Goal: Task Accomplishment & Management: Use online tool/utility

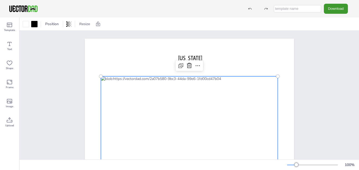
scroll to position [26, 0]
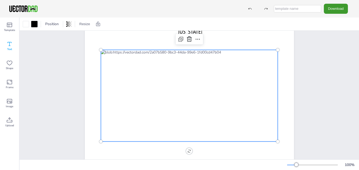
click at [7, 46] on icon at bounding box center [9, 44] width 6 height 6
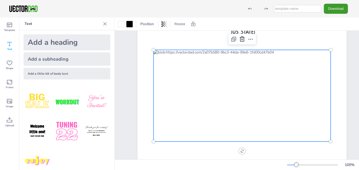
click at [55, 71] on div "Add a little bit of body text" at bounding box center [67, 74] width 87 height 12
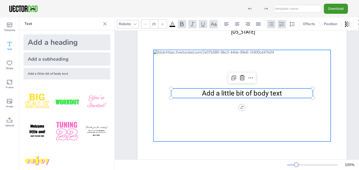
click at [327, 82] on div at bounding box center [242, 95] width 177 height 91
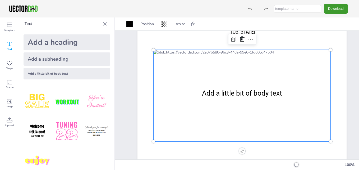
click at [327, 82] on div at bounding box center [242, 95] width 177 height 91
click at [36, 38] on div "Add a heading" at bounding box center [67, 42] width 87 height 16
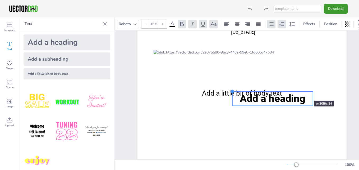
type input "14.3"
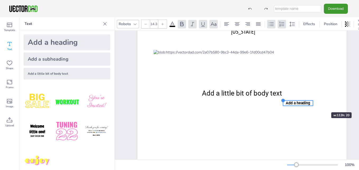
drag, startPoint x: 171, startPoint y: 80, endPoint x: 317, endPoint y: 100, distance: 146.8
click at [317, 100] on div "[US_STATE] [DOMAIN_NAME] Add a little bit of body text Add a heading" at bounding box center [241, 93] width 209 height 162
drag, startPoint x: 295, startPoint y: 101, endPoint x: 315, endPoint y: 99, distance: 20.0
click at [314, 100] on span "Add a heading" at bounding box center [316, 102] width 24 height 4
drag, startPoint x: 318, startPoint y: 99, endPoint x: 316, endPoint y: 94, distance: 6.0
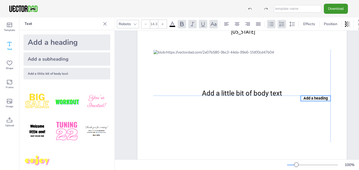
click at [316, 96] on span "Add a heading" at bounding box center [316, 98] width 24 height 4
click at [317, 97] on span "Add a heading" at bounding box center [316, 98] width 24 height 4
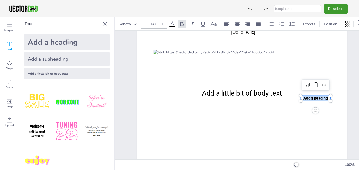
drag, startPoint x: 328, startPoint y: 98, endPoint x: 303, endPoint y: 98, distance: 24.9
click at [303, 98] on p "Add a heading" at bounding box center [316, 97] width 30 height 5
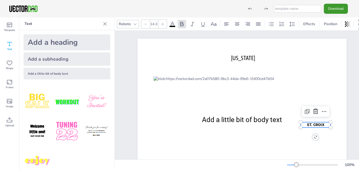
click at [147, 22] on icon at bounding box center [145, 23] width 3 height 3
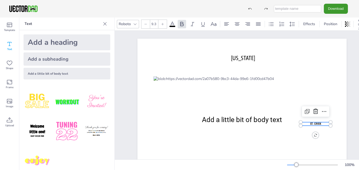
click at [147, 22] on icon at bounding box center [145, 23] width 3 height 3
click at [137, 22] on icon at bounding box center [135, 24] width 4 height 4
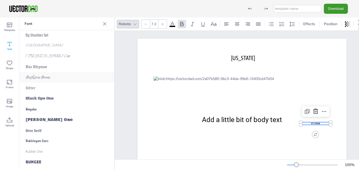
scroll to position [661, 0]
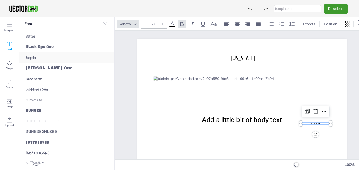
click at [31, 57] on span "Boogaloo" at bounding box center [31, 57] width 11 height 4
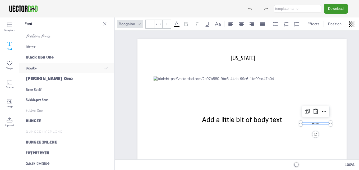
scroll to position [672, 0]
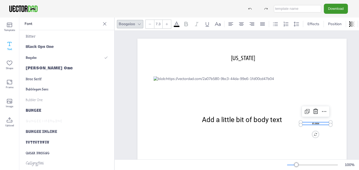
click at [167, 23] on icon at bounding box center [167, 24] width 2 height 2
click at [321, 122] on p "ST. CROIX" at bounding box center [316, 123] width 30 height 3
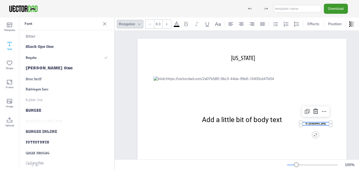
click at [307, 129] on div "ST. [GEOGRAPHIC_DATA]" at bounding box center [316, 129] width 30 height 15
click at [8, 46] on icon at bounding box center [9, 44] width 6 height 6
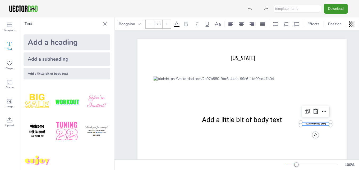
click at [50, 44] on div "Add a heading" at bounding box center [67, 42] width 87 height 16
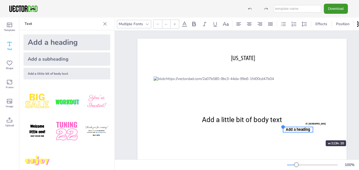
drag, startPoint x: 170, startPoint y: 108, endPoint x: 309, endPoint y: 129, distance: 140.1
click at [309, 130] on div "[US_STATE] [DOMAIN_NAME] Add a little bit of body text ST. [GEOGRAPHIC_DATA] Ad…" at bounding box center [241, 120] width 209 height 162
drag, startPoint x: 283, startPoint y: 127, endPoint x: 300, endPoint y: 131, distance: 17.8
click at [300, 131] on div "[US_STATE] [DOMAIN_NAME] Add a little bit of body text ST. [GEOGRAPHIC_DATA] Ad…" at bounding box center [241, 120] width 209 height 162
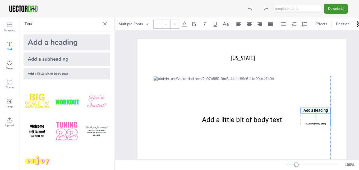
drag, startPoint x: 301, startPoint y: 127, endPoint x: 317, endPoint y: 108, distance: 25.3
click at [317, 108] on p "Add a heading" at bounding box center [316, 110] width 30 height 5
drag, startPoint x: 317, startPoint y: 110, endPoint x: 317, endPoint y: 116, distance: 6.4
click at [317, 116] on span "Add a heading" at bounding box center [316, 117] width 24 height 4
click at [327, 117] on span "Add a heading" at bounding box center [316, 117] width 24 height 4
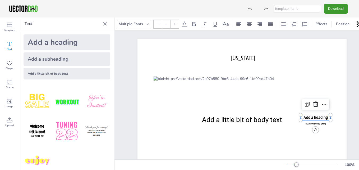
click at [327, 117] on span "Add a heading" at bounding box center [316, 117] width 24 height 4
type input "14.3"
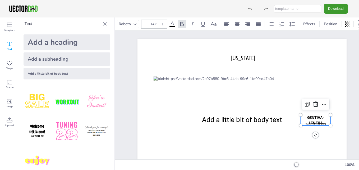
click at [143, 20] on div at bounding box center [145, 24] width 8 height 8
click at [145, 22] on icon at bounding box center [145, 23] width 3 height 3
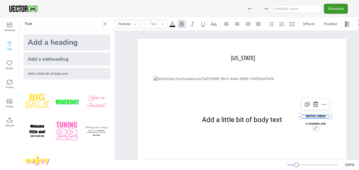
click at [145, 22] on icon at bounding box center [145, 23] width 3 height 3
type input "8.3"
click at [135, 23] on icon at bounding box center [135, 24] width 3 height 2
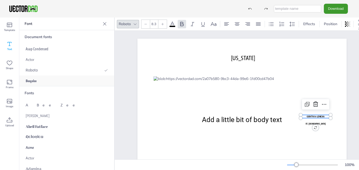
click at [36, 81] on span "Boogaloo" at bounding box center [31, 81] width 11 height 4
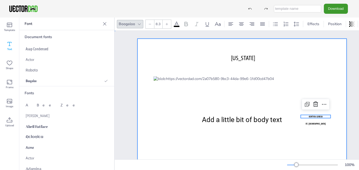
click at [154, 61] on div at bounding box center [241, 120] width 209 height 162
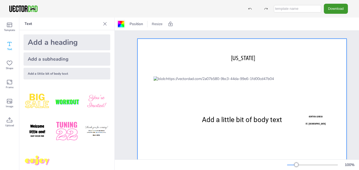
click at [120, 22] on div at bounding box center [121, 24] width 6 height 6
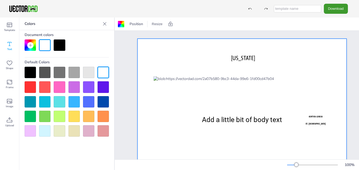
click at [105, 104] on div at bounding box center [103, 101] width 11 height 11
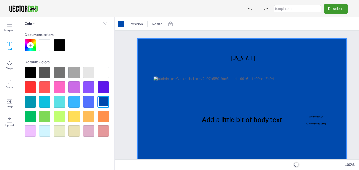
click at [104, 72] on div at bounding box center [103, 72] width 11 height 11
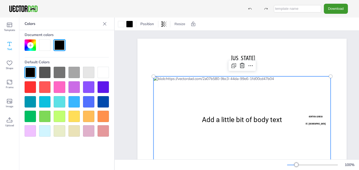
click at [325, 104] on div at bounding box center [242, 121] width 177 height 91
click at [102, 117] on div at bounding box center [103, 116] width 11 height 11
click at [76, 113] on div at bounding box center [73, 116] width 11 height 11
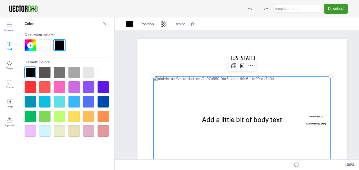
click at [55, 91] on div at bounding box center [59, 86] width 11 height 11
drag, startPoint x: 97, startPoint y: 80, endPoint x: 84, endPoint y: 80, distance: 12.7
click at [84, 80] on div at bounding box center [67, 102] width 84 height 70
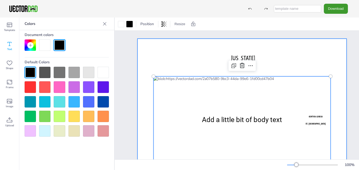
click at [195, 64] on div at bounding box center [241, 120] width 209 height 162
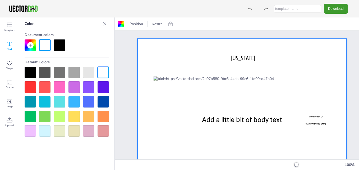
click at [9, 44] on icon at bounding box center [9, 44] width 6 height 6
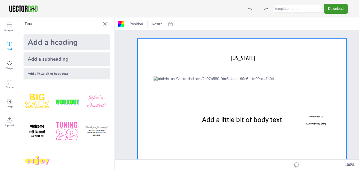
click at [68, 98] on img at bounding box center [66, 101] width 27 height 27
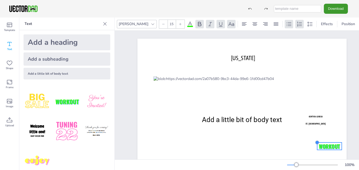
type input "14.3"
drag, startPoint x: 143, startPoint y: 89, endPoint x: 360, endPoint y: 144, distance: 223.9
click at [359, 144] on html "Download PNG JPG SVG PDF Template Text Shape Frame Image Upload Text Add a head…" at bounding box center [179, 85] width 359 height 170
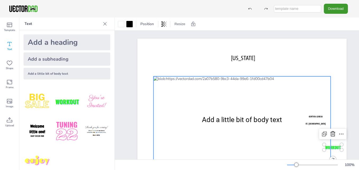
click at [303, 107] on div at bounding box center [242, 121] width 177 height 91
click at [35, 24] on p "Text" at bounding box center [63, 23] width 76 height 13
click at [7, 47] on icon at bounding box center [9, 44] width 6 height 6
click at [10, 43] on icon at bounding box center [9, 44] width 6 height 6
click at [57, 74] on div "Add a little bit of body text" at bounding box center [67, 74] width 87 height 12
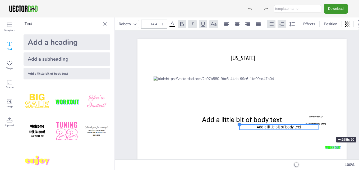
drag, startPoint x: 176, startPoint y: 119, endPoint x: 320, endPoint y: 127, distance: 144.3
click at [320, 127] on div "[US_STATE] [DOMAIN_NAME] Add a little bit of body text ST. [GEOGRAPHIC_DATA] GE…" at bounding box center [241, 120] width 209 height 162
drag, startPoint x: 240, startPoint y: 125, endPoint x: 278, endPoint y: 128, distance: 38.8
click at [278, 128] on div "[US_STATE] [DOMAIN_NAME] Add a little bit of body text ST. [GEOGRAPHIC_DATA] GE…" at bounding box center [241, 120] width 209 height 162
drag, startPoint x: 319, startPoint y: 130, endPoint x: 269, endPoint y: 126, distance: 49.6
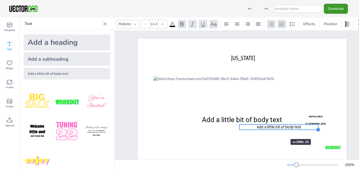
click at [269, 127] on div "[US_STATE] [DOMAIN_NAME] Add a little bit of body text ST. [GEOGRAPHIC_DATA] GE…" at bounding box center [241, 120] width 209 height 162
click at [145, 22] on icon at bounding box center [145, 23] width 3 height 3
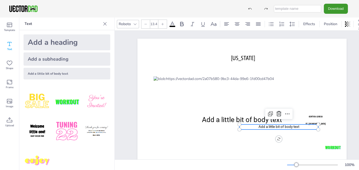
click at [145, 22] on icon at bounding box center [145, 23] width 3 height 3
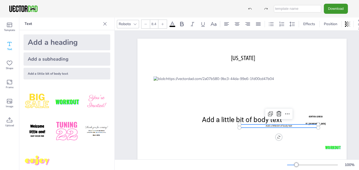
click at [145, 22] on icon at bounding box center [145, 23] width 3 height 3
click at [161, 20] on div at bounding box center [162, 24] width 8 height 8
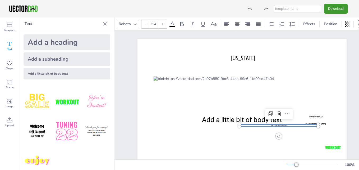
click at [162, 22] on icon at bounding box center [162, 23] width 3 height 3
type input "8.4"
click at [135, 22] on icon at bounding box center [135, 24] width 4 height 4
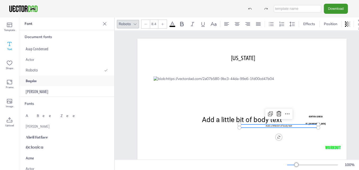
drag, startPoint x: 135, startPoint y: 22, endPoint x: 54, endPoint y: 81, distance: 100.8
click at [54, 81] on div "Template Text Shape Frame Image Upload Text Add a heading Add a subheading Add …" at bounding box center [179, 93] width 359 height 152
click at [32, 80] on span "Boogaloo" at bounding box center [31, 81] width 11 height 4
click at [291, 125] on p "Add a little bit of body text" at bounding box center [279, 125] width 79 height 3
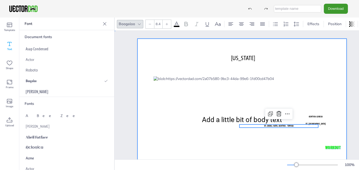
click at [299, 67] on div at bounding box center [241, 120] width 209 height 162
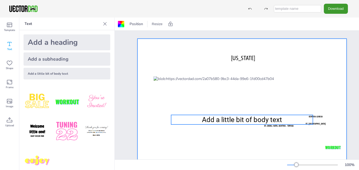
click at [240, 118] on span "Add a little bit of body text" at bounding box center [242, 120] width 80 height 8
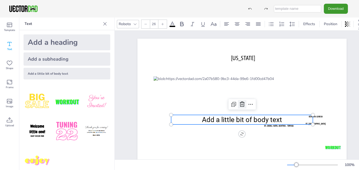
click at [240, 103] on icon at bounding box center [242, 104] width 5 height 5
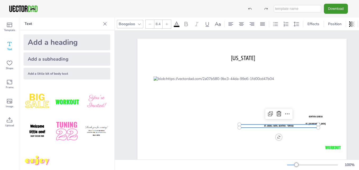
click at [271, 126] on span "ST. CROIX, FAITH, GENTIVA - TOPEKA" at bounding box center [278, 125] width 29 height 3
click at [279, 114] on icon at bounding box center [279, 114] width 6 height 6
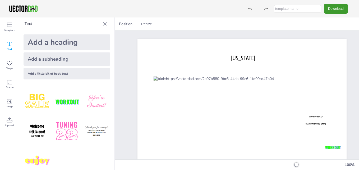
click at [9, 45] on icon at bounding box center [9, 44] width 6 height 6
click at [58, 43] on div "Add a heading" at bounding box center [67, 42] width 87 height 16
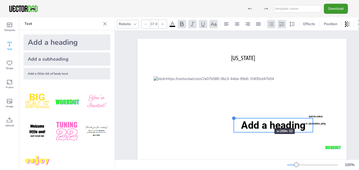
drag, startPoint x: 172, startPoint y: 107, endPoint x: 259, endPoint y: 118, distance: 87.4
click at [259, 118] on div "[US_STATE] [DOMAIN_NAME] ST. [GEOGRAPHIC_DATA] GENTIVA-LENEXA WORKOUT Add a hea…" at bounding box center [241, 120] width 209 height 162
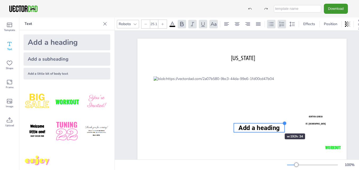
drag, startPoint x: 312, startPoint y: 119, endPoint x: 271, endPoint y: 123, distance: 41.8
click at [271, 123] on div "[US_STATE] [DOMAIN_NAME] ST. [GEOGRAPHIC_DATA] GENTIVA-LENEXA WORKOUT Add a hea…" at bounding box center [241, 120] width 209 height 162
click at [262, 141] on div "[US_STATE] [DOMAIN_NAME] ST. [GEOGRAPHIC_DATA] GENTIVA-LENEXA WORKOUT Add a hea…" at bounding box center [241, 120] width 209 height 162
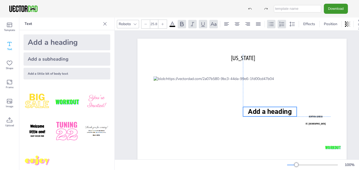
drag, startPoint x: 268, startPoint y: 127, endPoint x: 278, endPoint y: 111, distance: 18.7
click at [278, 111] on span "Add a heading" at bounding box center [270, 111] width 44 height 8
type input "14.3"
drag, startPoint x: 242, startPoint y: 116, endPoint x: 269, endPoint y: 106, distance: 29.1
click at [270, 106] on div "[US_STATE] [DOMAIN_NAME] ST. [GEOGRAPHIC_DATA] GENTIVA-LENEXA WORKOUT Add a hea…" at bounding box center [241, 120] width 209 height 162
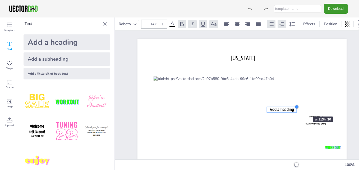
click at [297, 107] on div at bounding box center [297, 107] width 4 height 4
click at [269, 111] on div at bounding box center [267, 112] width 4 height 4
click at [294, 109] on span "Add a heading" at bounding box center [282, 109] width 24 height 4
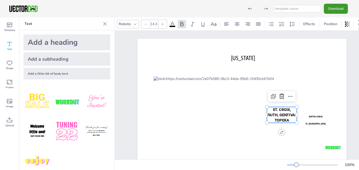
click at [135, 22] on icon at bounding box center [135, 24] width 4 height 4
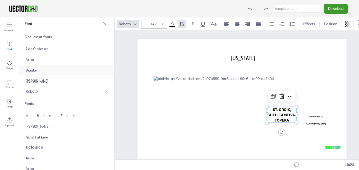
click at [27, 70] on span "Boogaloo" at bounding box center [31, 70] width 11 height 4
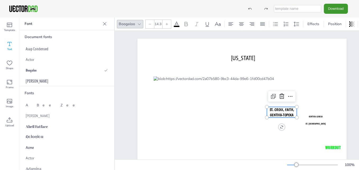
click at [148, 22] on icon at bounding box center [149, 23] width 3 height 3
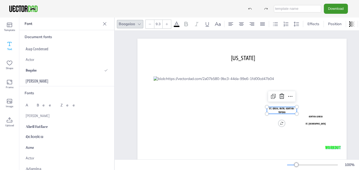
click at [148, 22] on icon at bounding box center [149, 23] width 3 height 3
type input "8.3"
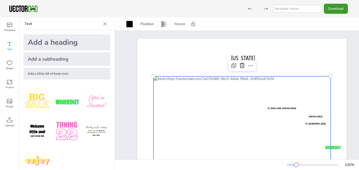
click at [229, 111] on div at bounding box center [242, 121] width 177 height 91
click at [10, 43] on icon at bounding box center [9, 44] width 6 height 6
click at [57, 73] on div "Add a little bit of body text" at bounding box center [67, 74] width 87 height 12
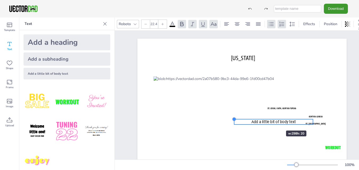
type input "23.8"
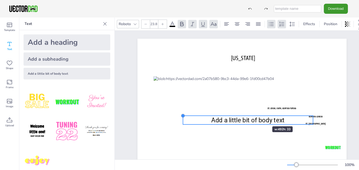
drag, startPoint x: 171, startPoint y: 116, endPoint x: 251, endPoint y: 117, distance: 80.4
click at [251, 117] on div "[US_STATE] [DOMAIN_NAME] ST. [GEOGRAPHIC_DATA] [GEOGRAPHIC_DATA]-LENEXA WORKOUT…" at bounding box center [241, 120] width 209 height 162
click at [247, 105] on icon at bounding box center [248, 104] width 5 height 5
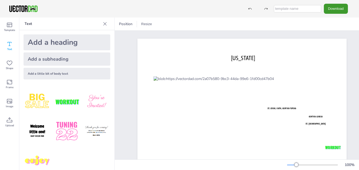
click at [53, 57] on div "Add a subheading" at bounding box center [67, 58] width 87 height 13
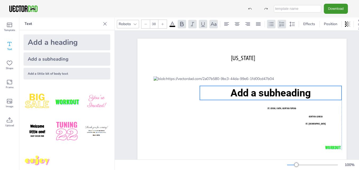
drag, startPoint x: 214, startPoint y: 121, endPoint x: 243, endPoint y: 94, distance: 39.3
click at [244, 94] on span "Add a subheading" at bounding box center [271, 93] width 80 height 12
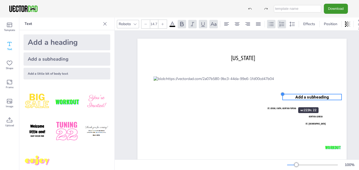
type input "14.3"
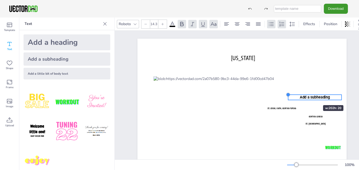
drag, startPoint x: 200, startPoint y: 85, endPoint x: 307, endPoint y: 95, distance: 108.1
click at [307, 95] on div "[US_STATE] [DOMAIN_NAME] ST. [GEOGRAPHIC_DATA] [GEOGRAPHIC_DATA]-LENEXA WORKOUT…" at bounding box center [241, 120] width 209 height 162
click at [330, 96] on p "Add a subheading" at bounding box center [314, 97] width 53 height 5
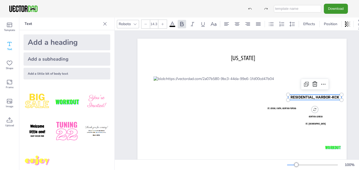
click at [134, 22] on icon at bounding box center [135, 24] width 4 height 4
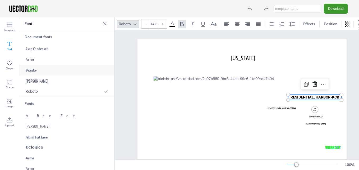
click at [46, 69] on div "Boogaloo" at bounding box center [66, 70] width 95 height 11
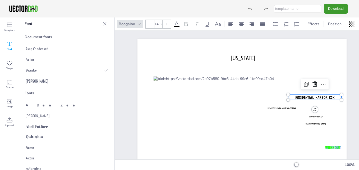
click at [150, 22] on icon at bounding box center [149, 23] width 3 height 3
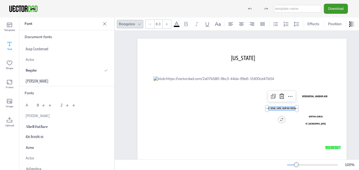
click at [295, 121] on div "ST. CROIX, FAITH, GENTIVA-TOPEKA" at bounding box center [282, 114] width 30 height 15
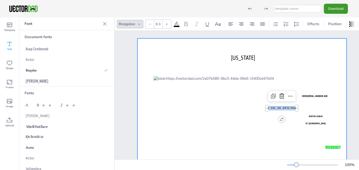
scroll to position [0, 0]
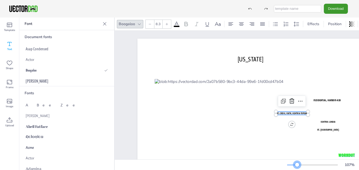
click at [297, 162] on div "107 %" at bounding box center [322, 164] width 70 height 8
click at [336, 8] on button "Download" at bounding box center [336, 9] width 24 height 10
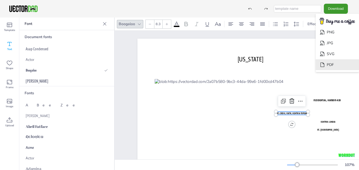
click at [336, 60] on li "PDF" at bounding box center [337, 64] width 43 height 11
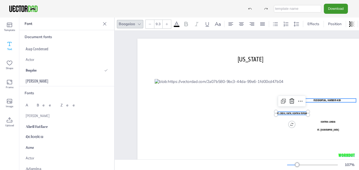
click at [329, 100] on span "RESIDENTIAL, HARBOR-KCK" at bounding box center [327, 100] width 27 height 3
click at [151, 22] on icon at bounding box center [149, 23] width 3 height 3
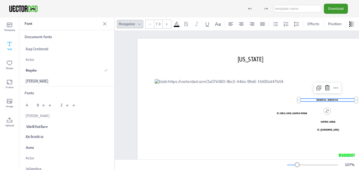
click at [167, 22] on icon at bounding box center [166, 23] width 3 height 3
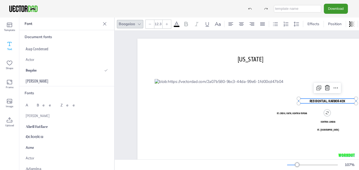
click at [167, 22] on icon at bounding box center [166, 23] width 3 height 3
type input "14.3"
click at [341, 101] on span "RESIDENTIAL, HARBOR-KCK" at bounding box center [327, 101] width 42 height 5
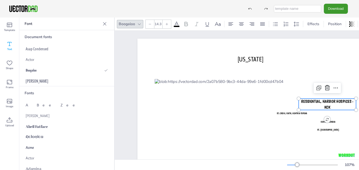
click at [150, 24] on icon at bounding box center [150, 24] width 2 height 0
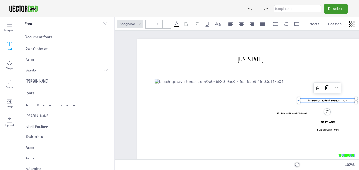
click at [150, 24] on icon at bounding box center [150, 24] width 2 height 0
click at [167, 23] on icon at bounding box center [166, 23] width 3 height 3
type input "7.3"
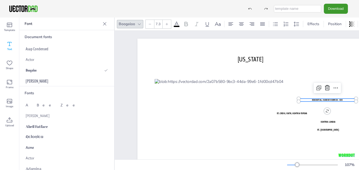
click at [176, 23] on icon at bounding box center [176, 24] width 6 height 6
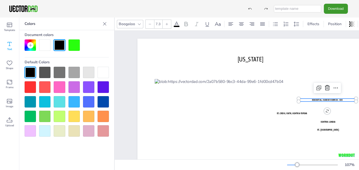
click at [91, 89] on div at bounding box center [88, 86] width 11 height 11
drag, startPoint x: 344, startPoint y: 99, endPoint x: 313, endPoint y: 100, distance: 31.2
click at [313, 100] on p "RESIDENTIAL, HARBOR HOSPICES - KCK" at bounding box center [327, 99] width 57 height 3
click at [59, 85] on div at bounding box center [59, 86] width 11 height 11
click at [104, 50] on div at bounding box center [67, 44] width 84 height 11
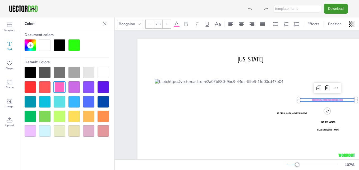
click at [104, 50] on div at bounding box center [67, 44] width 84 height 11
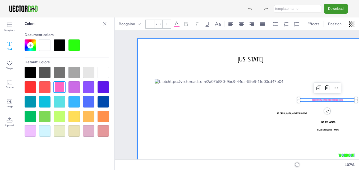
click at [295, 69] on div at bounding box center [249, 125] width 224 height 173
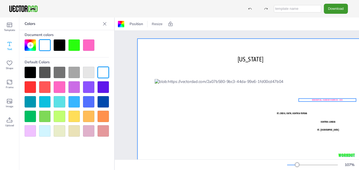
click at [333, 99] on span "RESIDENTIAL, HARBOR HOSPICES - KCK" at bounding box center [327, 99] width 31 height 3
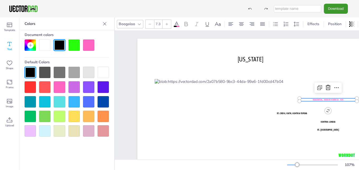
click at [166, 22] on icon at bounding box center [166, 23] width 3 height 3
type input "8.3"
click at [302, 113] on span "ST. CROIX, FAITH, GENTIVA-TOPEKA" at bounding box center [292, 113] width 30 height 3
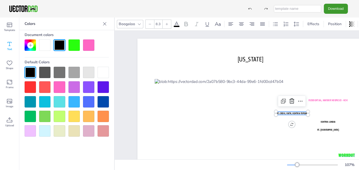
click at [69, 46] on div at bounding box center [73, 44] width 11 height 11
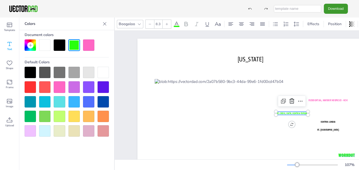
click at [186, 22] on icon at bounding box center [186, 24] width 3 height 4
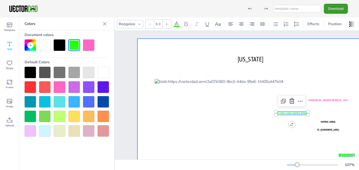
click at [158, 47] on div at bounding box center [249, 125] width 224 height 173
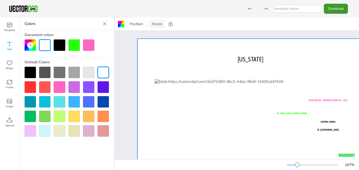
click at [158, 22] on button "Resize" at bounding box center [157, 24] width 15 height 8
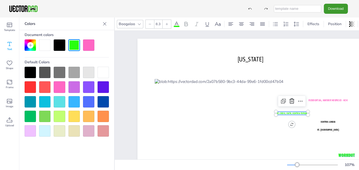
click at [295, 113] on span "ST. CROIX, FAITH, GENTIVA-TOPEKA" at bounding box center [292, 113] width 30 height 3
click at [166, 22] on icon at bounding box center [166, 23] width 3 height 3
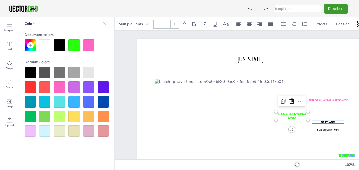
click at [327, 121] on span "GENTIVA-LENEXA" at bounding box center [328, 121] width 15 height 3
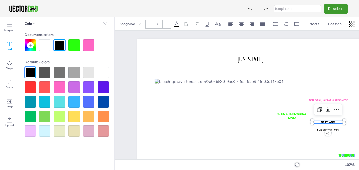
click at [166, 22] on icon at bounding box center [166, 23] width 3 height 3
click at [74, 88] on div at bounding box center [73, 86] width 11 height 11
click at [103, 88] on div at bounding box center [103, 86] width 11 height 11
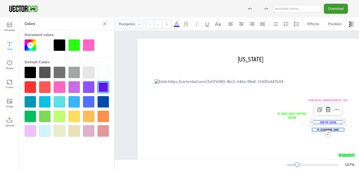
type input "8.3"
click at [338, 128] on span "ST. [GEOGRAPHIC_DATA]" at bounding box center [328, 129] width 22 height 3
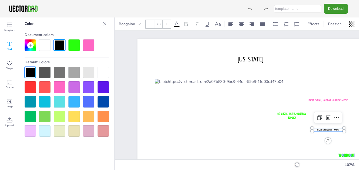
click at [337, 129] on span "ST. [GEOGRAPHIC_DATA]" at bounding box center [328, 129] width 22 height 3
click at [29, 87] on div at bounding box center [30, 86] width 11 height 11
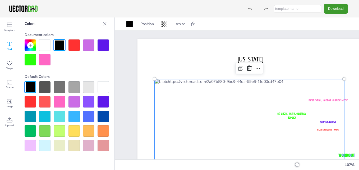
click at [217, 102] on div at bounding box center [250, 128] width 190 height 98
click at [338, 7] on button "Download" at bounding box center [336, 9] width 24 height 10
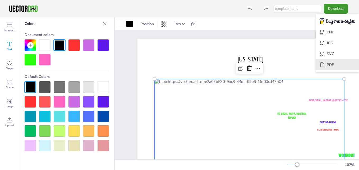
click at [330, 63] on li "PDF" at bounding box center [337, 64] width 43 height 11
